Goal: Transaction & Acquisition: Purchase product/service

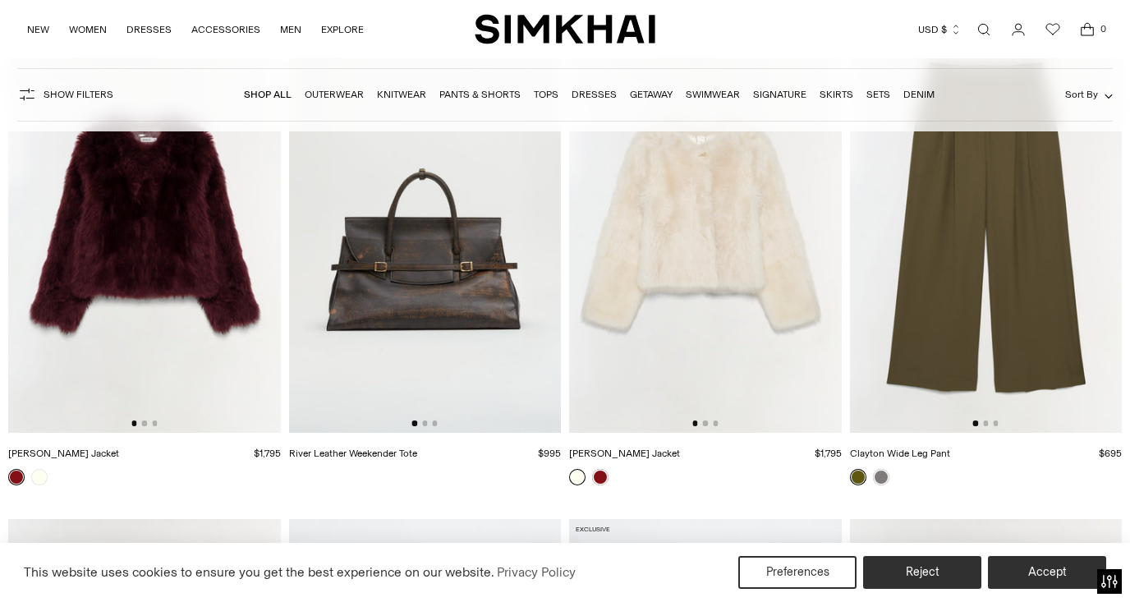
scroll to position [3949, 0]
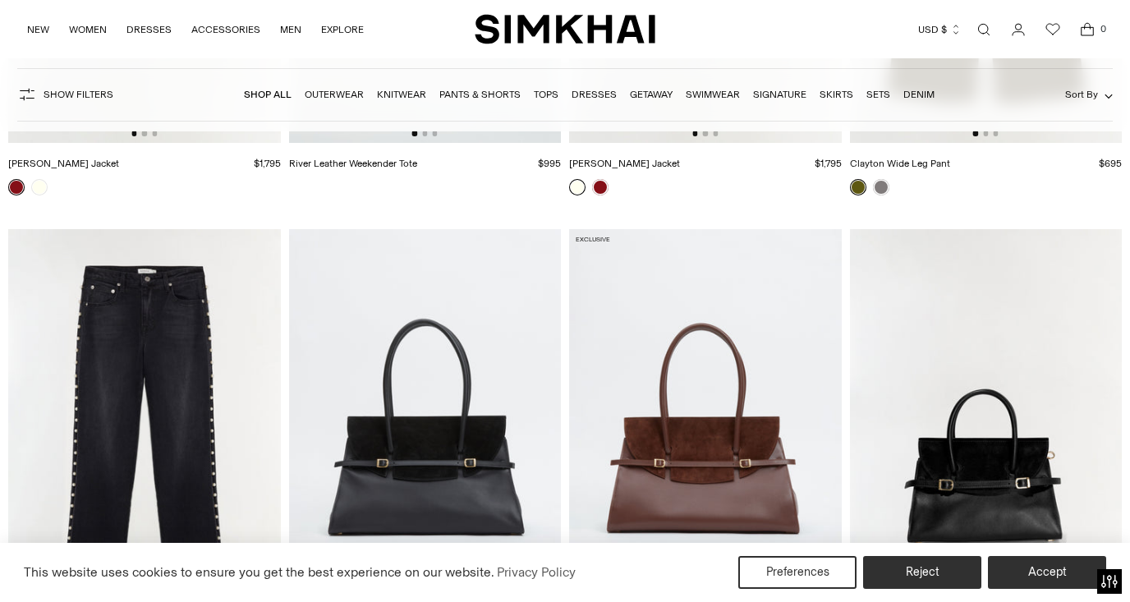
click at [603, 94] on link "Dresses" at bounding box center [594, 94] width 45 height 11
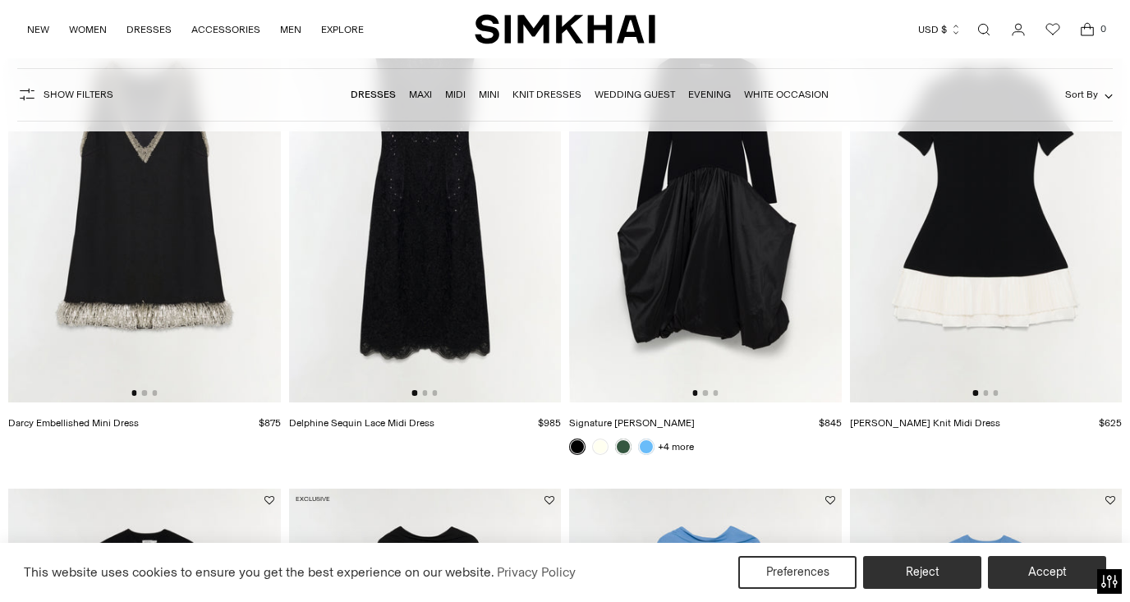
scroll to position [1728, 0]
click at [709, 314] on img at bounding box center [705, 197] width 273 height 408
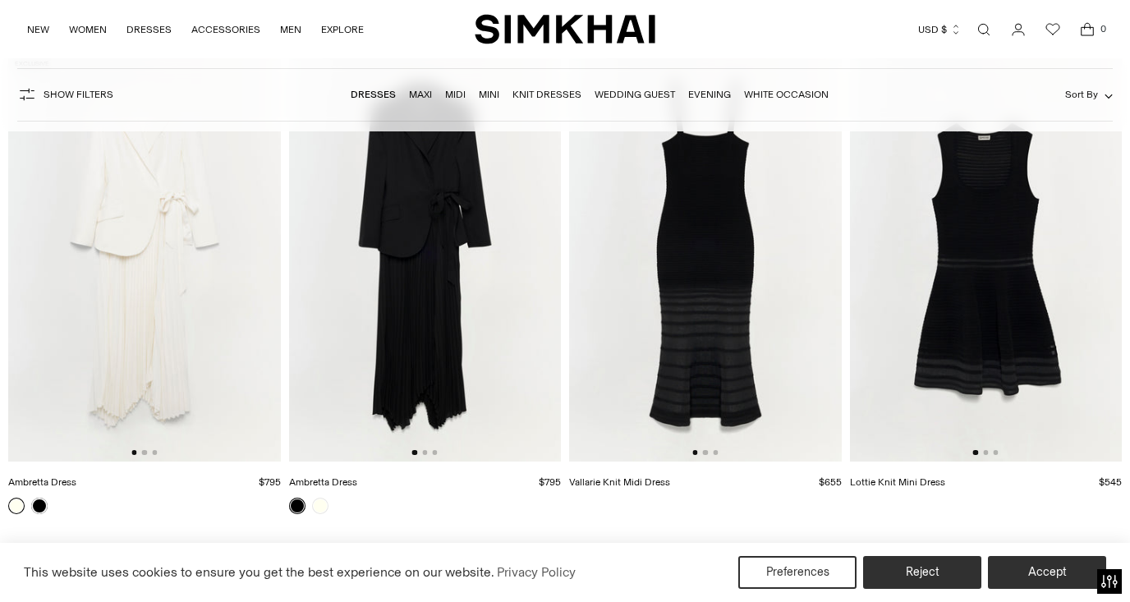
scroll to position [6112, 0]
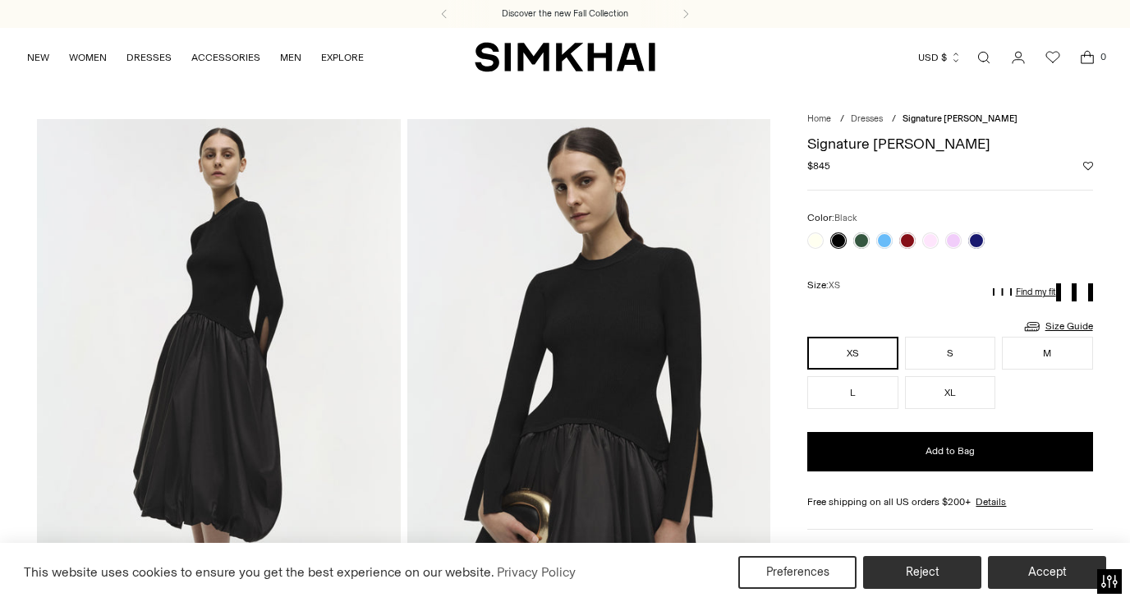
click at [260, 262] on img at bounding box center [218, 391] width 363 height 545
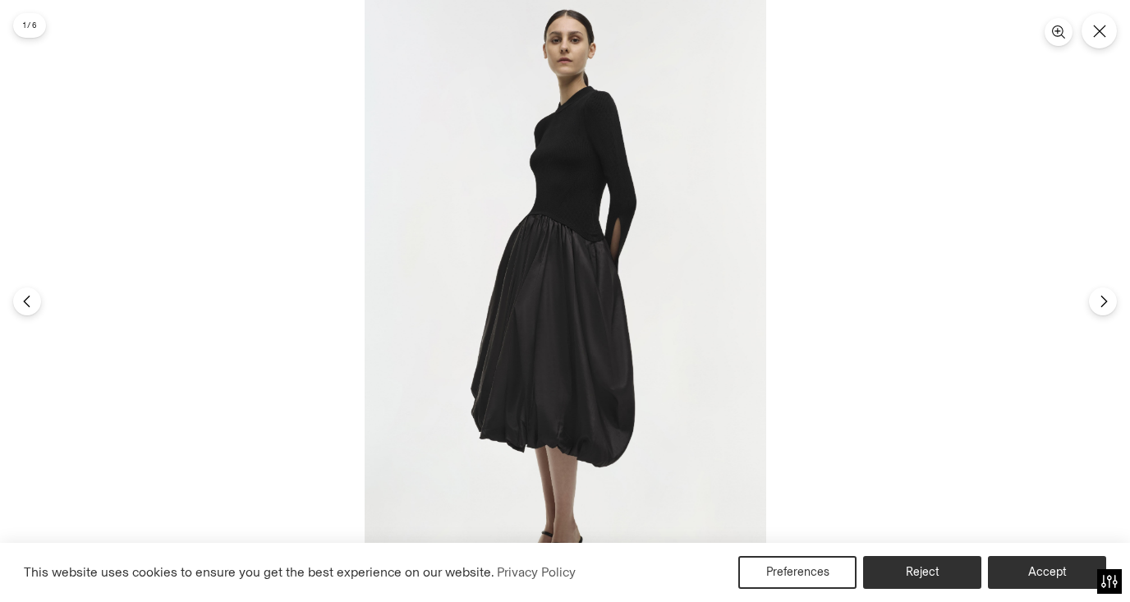
click at [521, 200] on img at bounding box center [566, 301] width 402 height 602
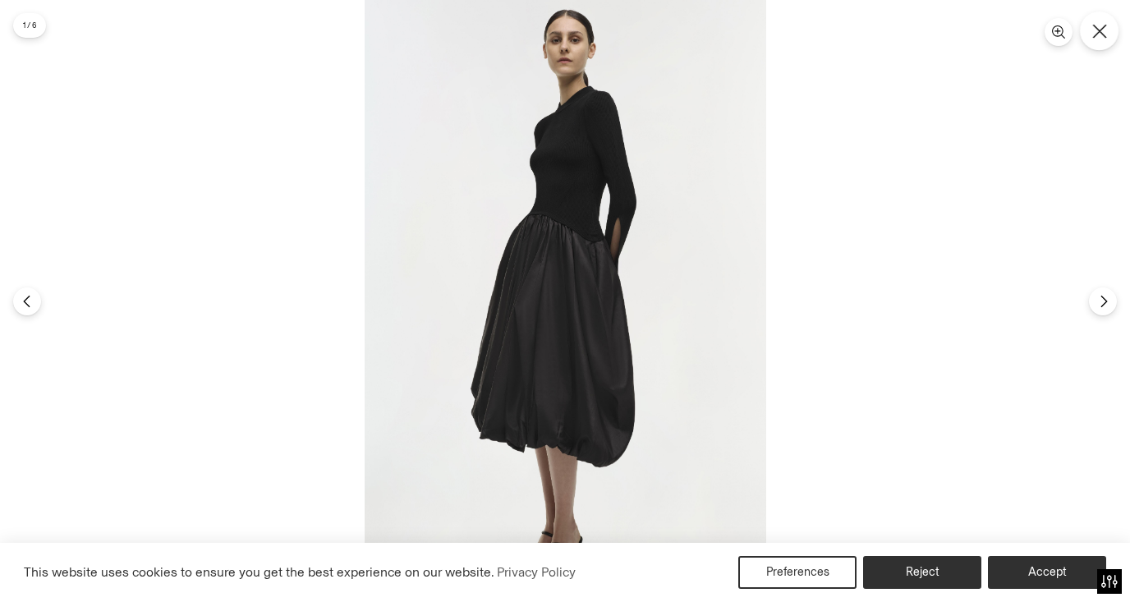
click at [1106, 21] on button "Close" at bounding box center [1099, 30] width 39 height 39
